Goal: Check status: Check status

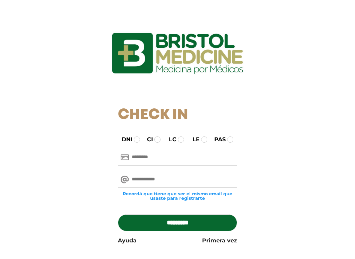
click at [178, 159] on input "text" at bounding box center [177, 157] width 119 height 17
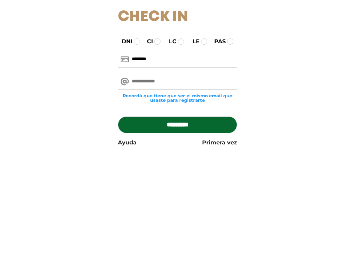
type input "********"
click at [185, 171] on input "email" at bounding box center [177, 179] width 119 height 17
type input "**********"
click at [177, 214] on input "*********" at bounding box center [177, 222] width 119 height 17
type input "**********"
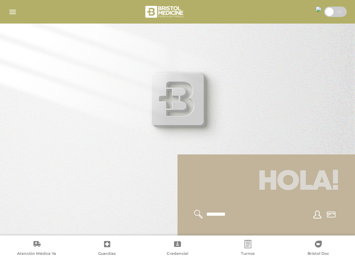
click at [16, 8] on img "button" at bounding box center [12, 12] width 9 height 9
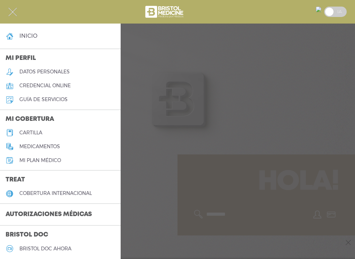
click at [55, 215] on h3 "Autorizaciones médicas" at bounding box center [48, 214] width 97 height 13
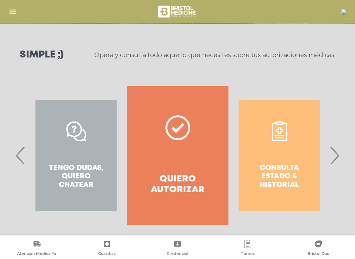
scroll to position [89, 0]
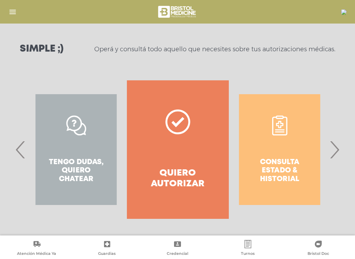
click at [283, 168] on div "Consulta estado & historial" at bounding box center [279, 149] width 101 height 139
click at [281, 121] on div "Consulta estado & historial" at bounding box center [279, 149] width 101 height 139
click at [278, 173] on div "Consulta estado & historial" at bounding box center [279, 149] width 101 height 139
click at [292, 150] on div "Consulta estado & historial" at bounding box center [279, 149] width 101 height 139
click at [280, 173] on div "Consulta estado & historial" at bounding box center [279, 149] width 101 height 139
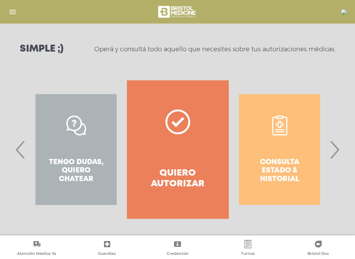
click at [280, 165] on div "Consulta estado & historial" at bounding box center [279, 149] width 101 height 139
click at [288, 153] on div "Consulta estado & historial" at bounding box center [279, 149] width 101 height 139
click at [278, 144] on div "Consulta estado & historial" at bounding box center [279, 149] width 101 height 139
click at [278, 126] on div "Consulta estado & historial" at bounding box center [279, 149] width 101 height 139
click at [282, 133] on div "Consulta estado & historial" at bounding box center [279, 149] width 101 height 139
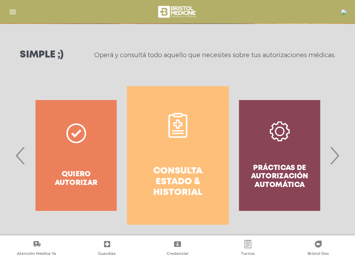
scroll to position [82, 0]
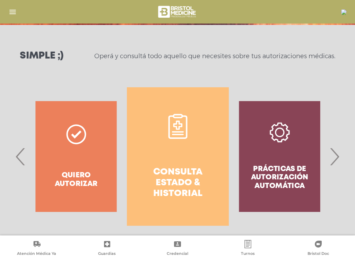
click at [289, 168] on div "Prácticas de autorización automática" at bounding box center [279, 156] width 101 height 139
click at [275, 124] on div "Prácticas de autorización automática" at bounding box center [279, 156] width 101 height 139
click at [176, 126] on icon at bounding box center [177, 126] width 25 height 25
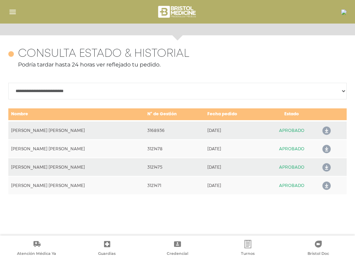
scroll to position [301, 0]
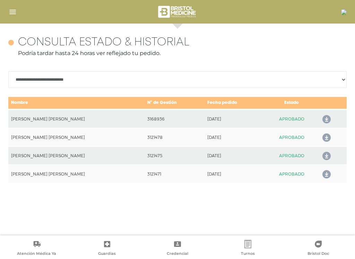
click at [319, 116] on icon at bounding box center [324, 119] width 11 height 11
click at [321, 137] on icon at bounding box center [324, 137] width 11 height 11
click at [36, 77] on select "**********" at bounding box center [177, 79] width 338 height 17
select select "**********"
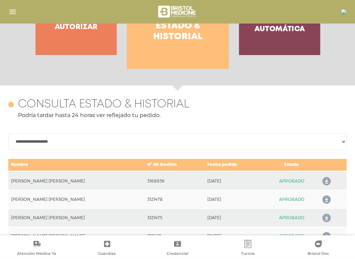
scroll to position [237, 0]
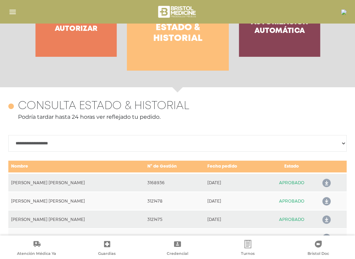
click at [179, 35] on h4 "Consulta estado & historial" at bounding box center [177, 28] width 77 height 33
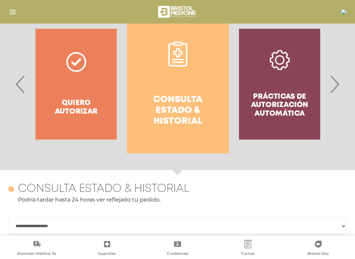
scroll to position [154, 0]
click at [67, 91] on div "Quiero autorizar" at bounding box center [75, 84] width 101 height 139
click at [76, 59] on div "Quiero autorizar" at bounding box center [75, 84] width 101 height 139
click at [73, 114] on div "Quiero autorizar" at bounding box center [75, 84] width 101 height 139
click at [65, 111] on div "Quiero autorizar" at bounding box center [75, 84] width 101 height 139
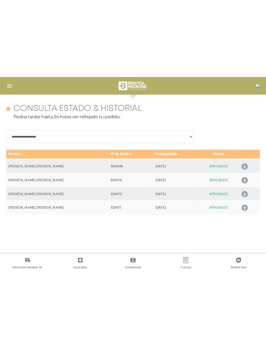
scroll to position [212, 0]
